Goal: Task Accomplishment & Management: Complete application form

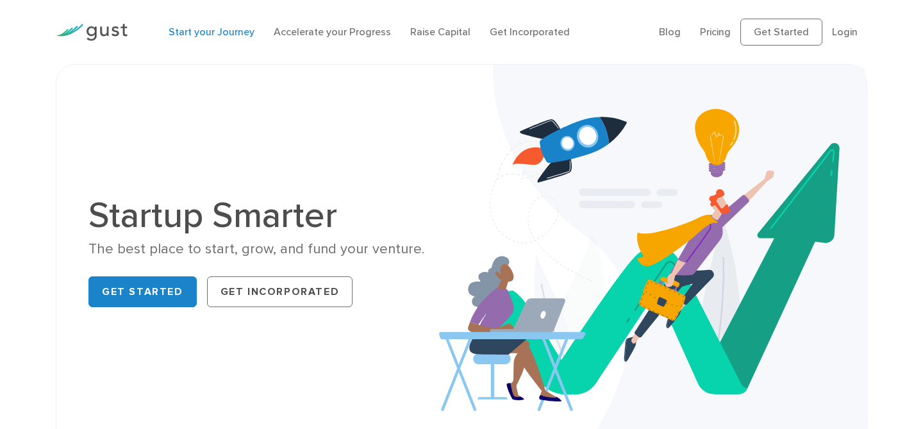
click at [222, 35] on link "Start your Journey" at bounding box center [211, 32] width 86 height 12
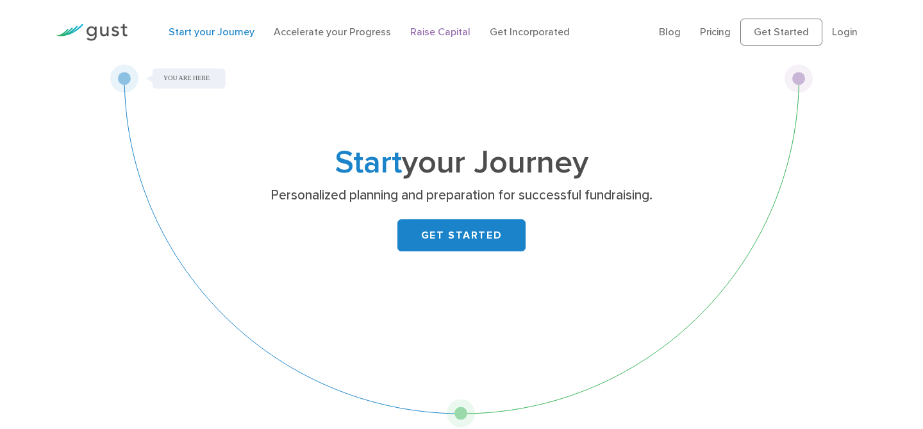
click at [443, 36] on link "Raise Capital" at bounding box center [440, 32] width 60 height 12
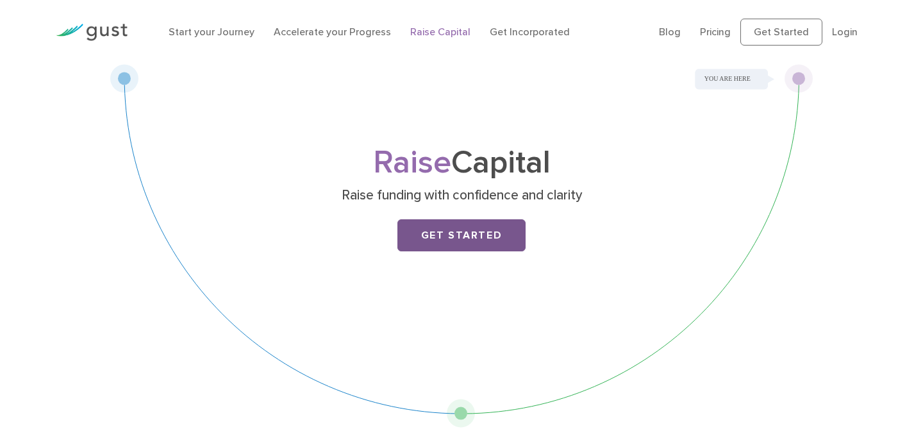
click at [463, 230] on link "Get Started" at bounding box center [461, 235] width 128 height 32
